Goal: Information Seeking & Learning: Learn about a topic

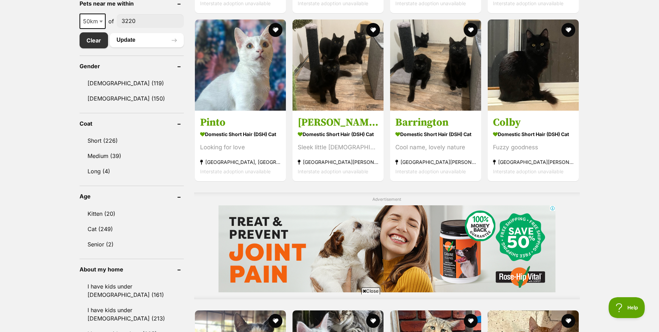
scroll to position [377, 0]
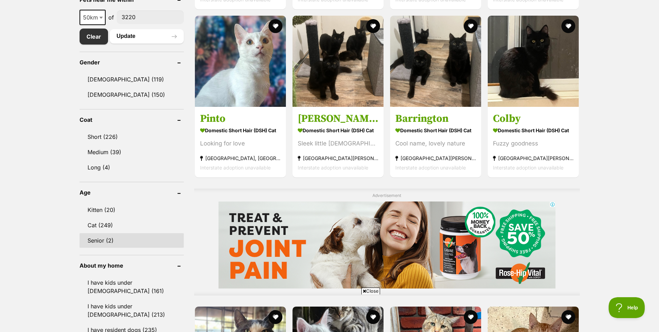
click at [98, 234] on link "Senior (2)" at bounding box center [132, 240] width 104 height 15
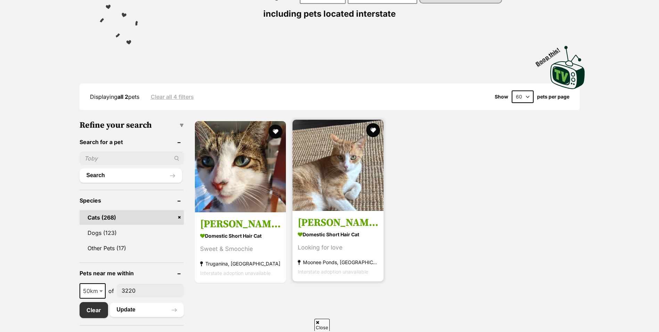
click at [350, 163] on img at bounding box center [338, 165] width 91 height 91
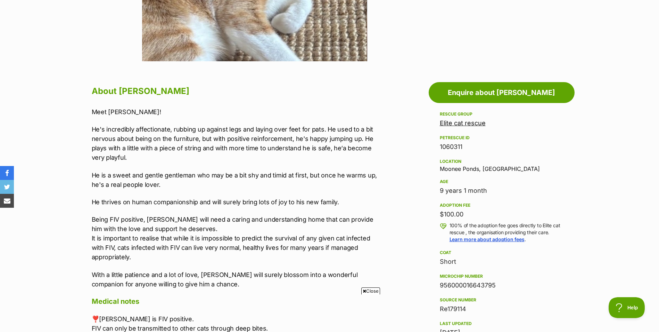
scroll to position [313, 0]
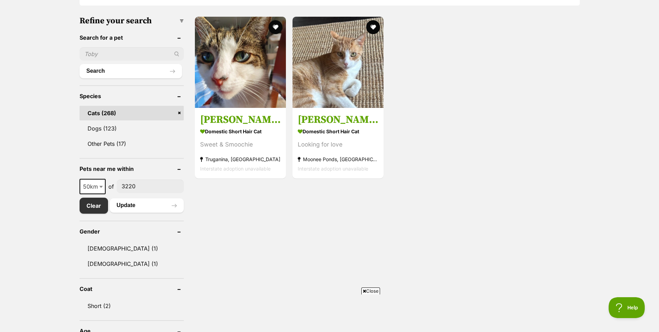
click at [142, 185] on input"] "3220" at bounding box center [150, 185] width 67 height 13
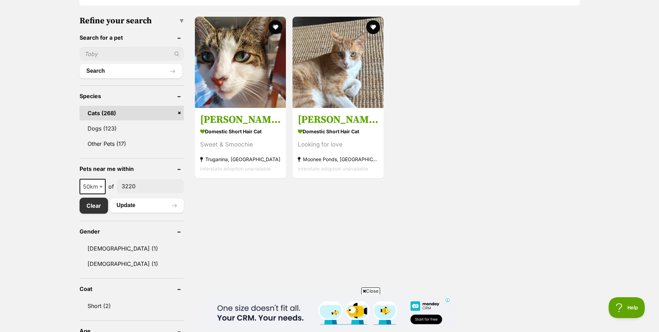
click at [112, 182] on div "10km 25km 50km 100km 250km 50km of 3220" at bounding box center [132, 186] width 104 height 15
click at [88, 207] on link "Clear" at bounding box center [96, 205] width 32 height 16
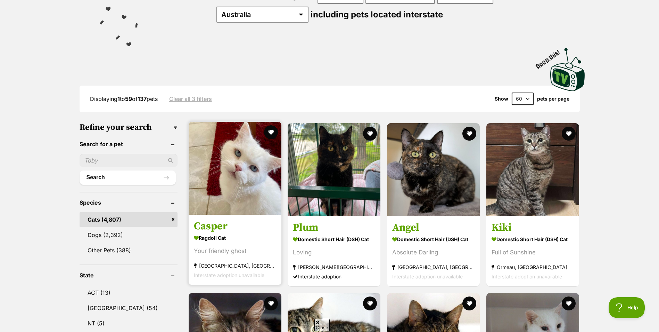
click at [237, 169] on img at bounding box center [235, 168] width 93 height 93
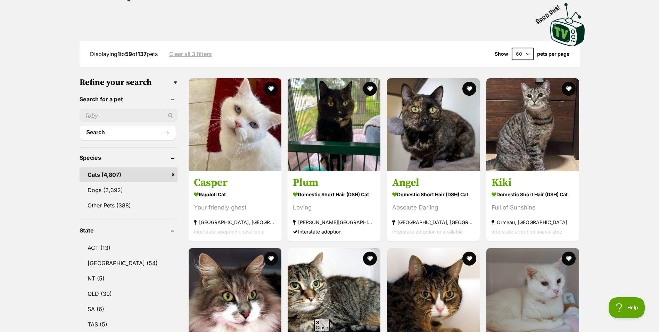
scroll to position [313, 0]
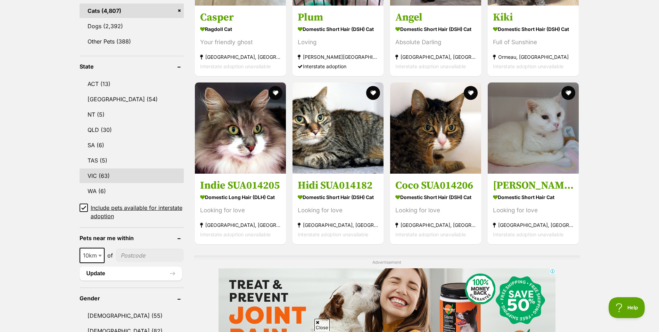
click at [96, 178] on link "VIC (63)" at bounding box center [132, 175] width 104 height 15
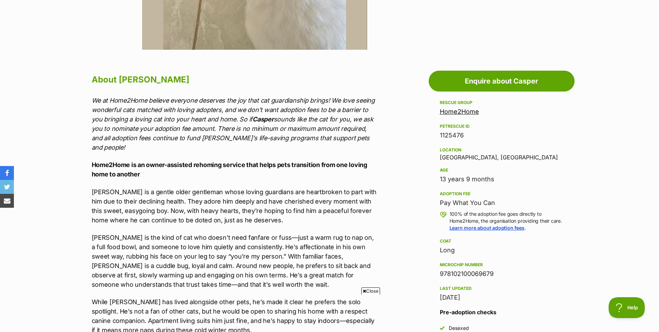
scroll to position [348, 0]
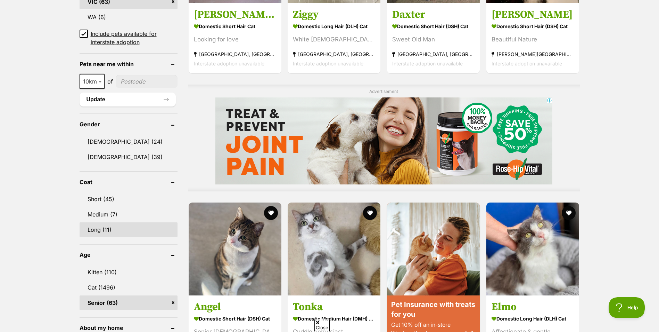
click at [107, 225] on link "Long (11)" at bounding box center [129, 229] width 98 height 15
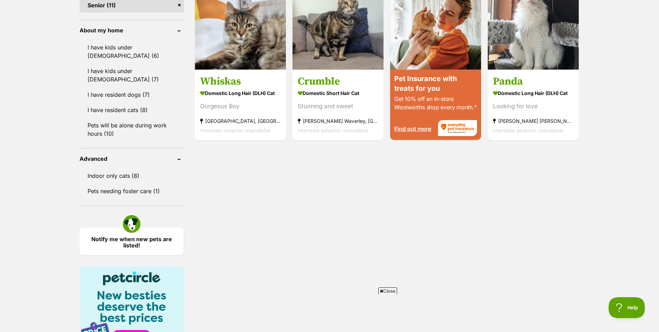
scroll to position [591, 0]
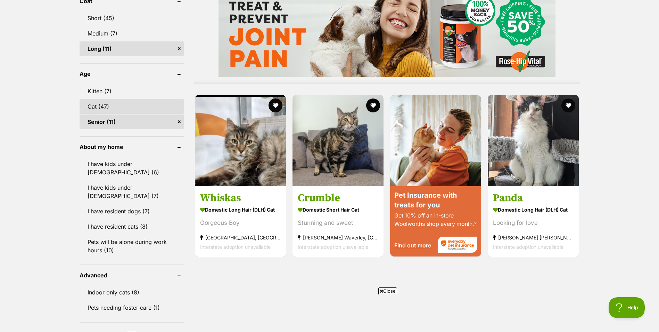
click at [112, 101] on link "Cat (47)" at bounding box center [132, 106] width 104 height 15
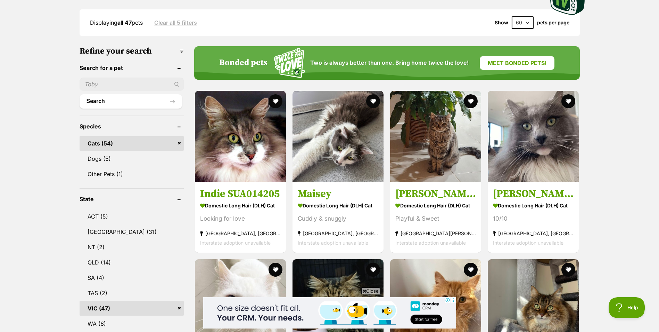
scroll to position [382, 0]
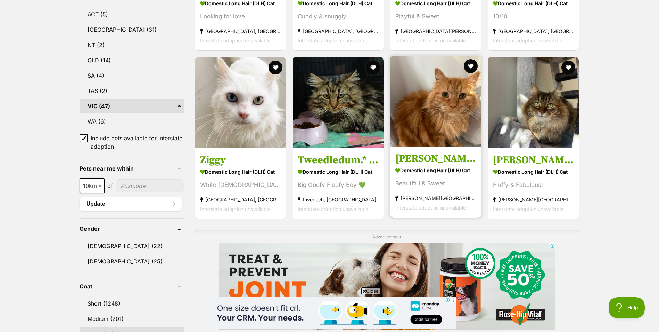
click at [434, 113] on img at bounding box center [435, 101] width 91 height 91
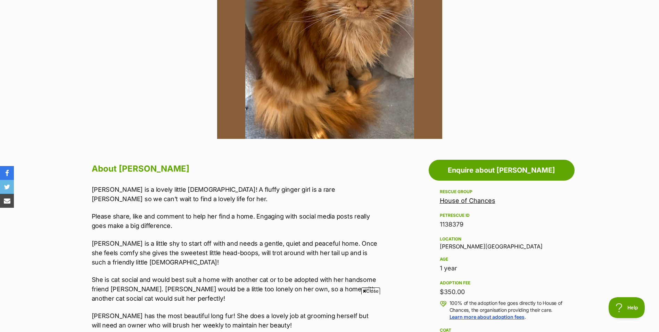
scroll to position [243, 0]
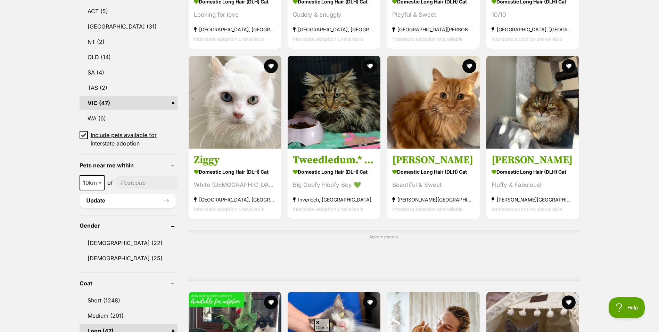
scroll to position [383, 0]
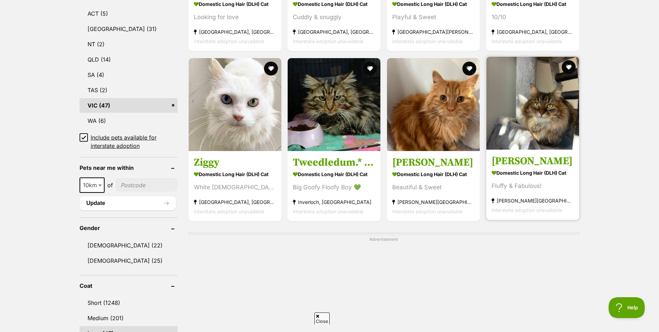
click at [543, 97] on img at bounding box center [533, 103] width 93 height 93
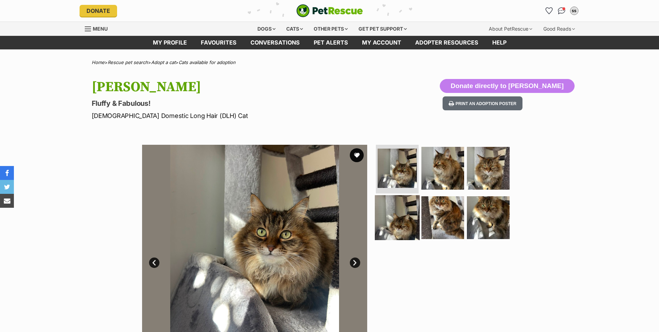
click at [399, 213] on img at bounding box center [397, 217] width 45 height 45
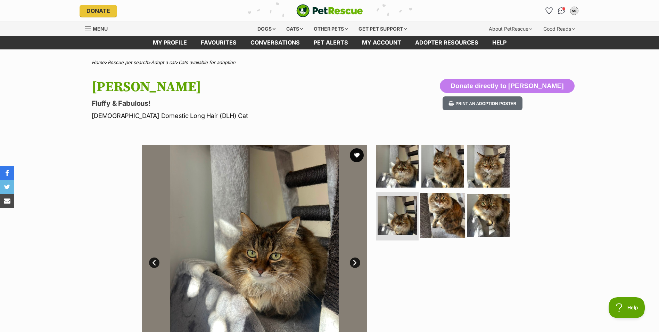
click at [439, 213] on img at bounding box center [443, 215] width 45 height 45
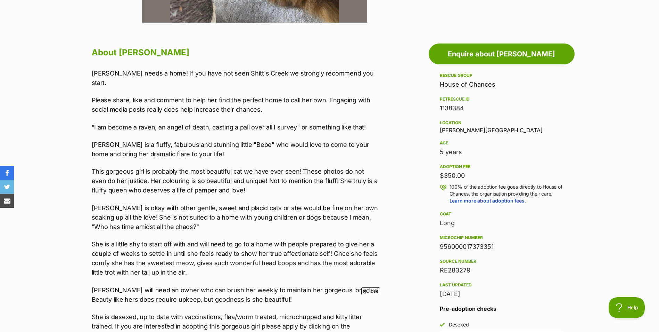
scroll to position [348, 0]
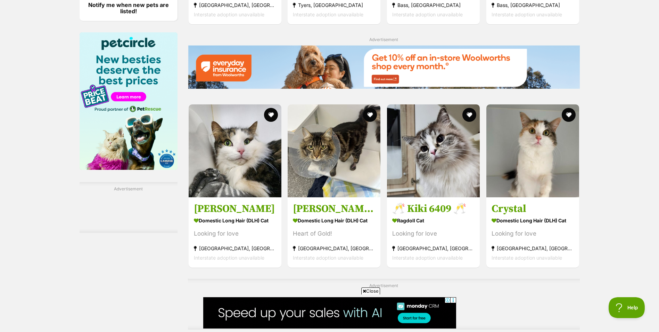
scroll to position [1113, 0]
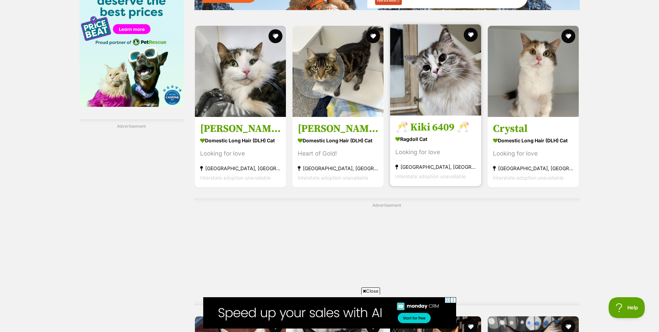
click at [440, 89] on img at bounding box center [435, 69] width 91 height 91
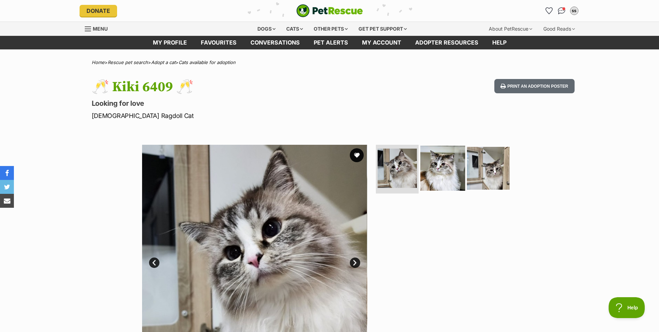
click at [437, 179] on img at bounding box center [443, 168] width 45 height 45
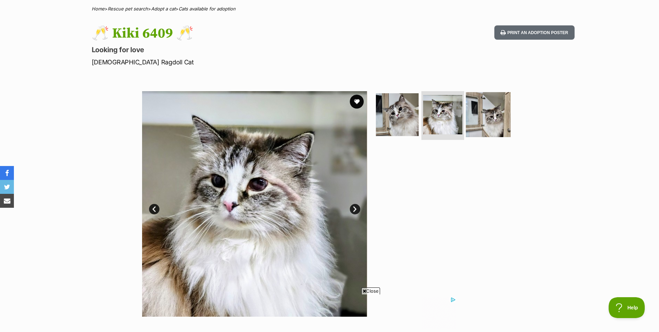
scroll to position [139, 0]
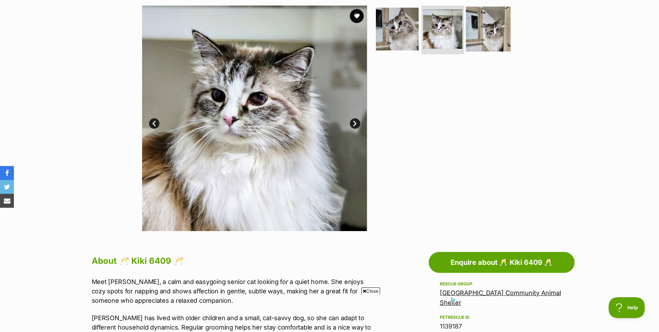
click at [484, 35] on img at bounding box center [488, 29] width 45 height 45
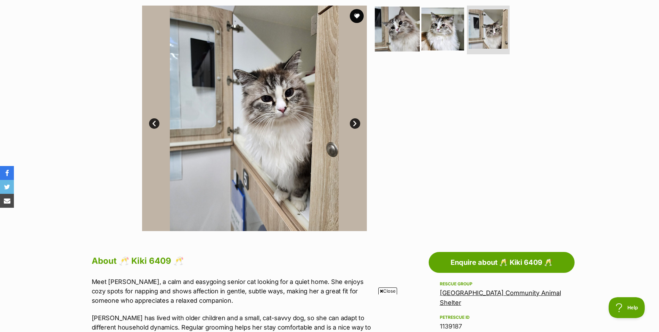
click at [407, 33] on img at bounding box center [397, 29] width 45 height 45
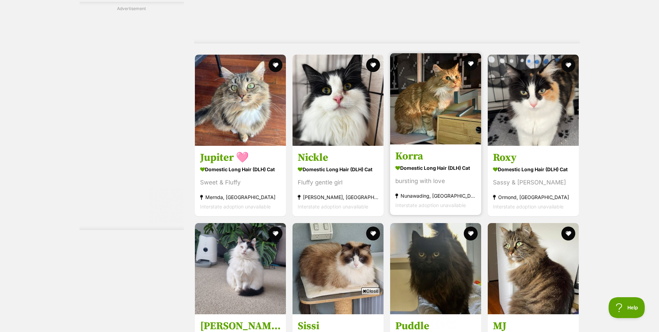
click at [428, 102] on img at bounding box center [435, 98] width 91 height 91
